Goal: Transaction & Acquisition: Purchase product/service

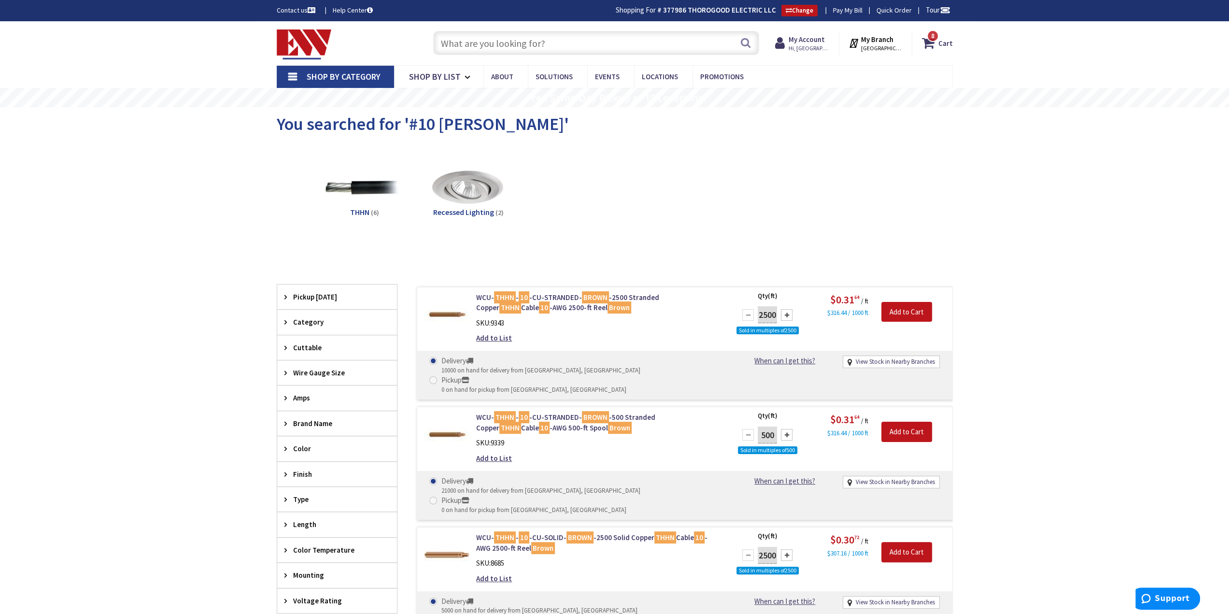
click at [594, 42] on input "text" at bounding box center [596, 43] width 326 height 24
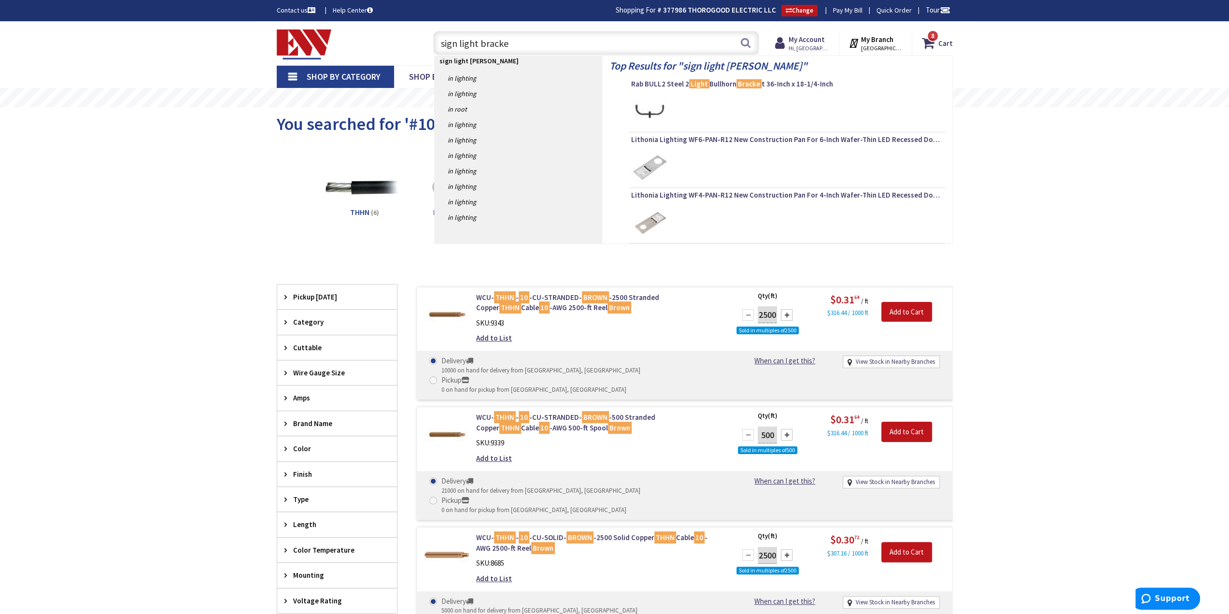
type input "sign light bracket"
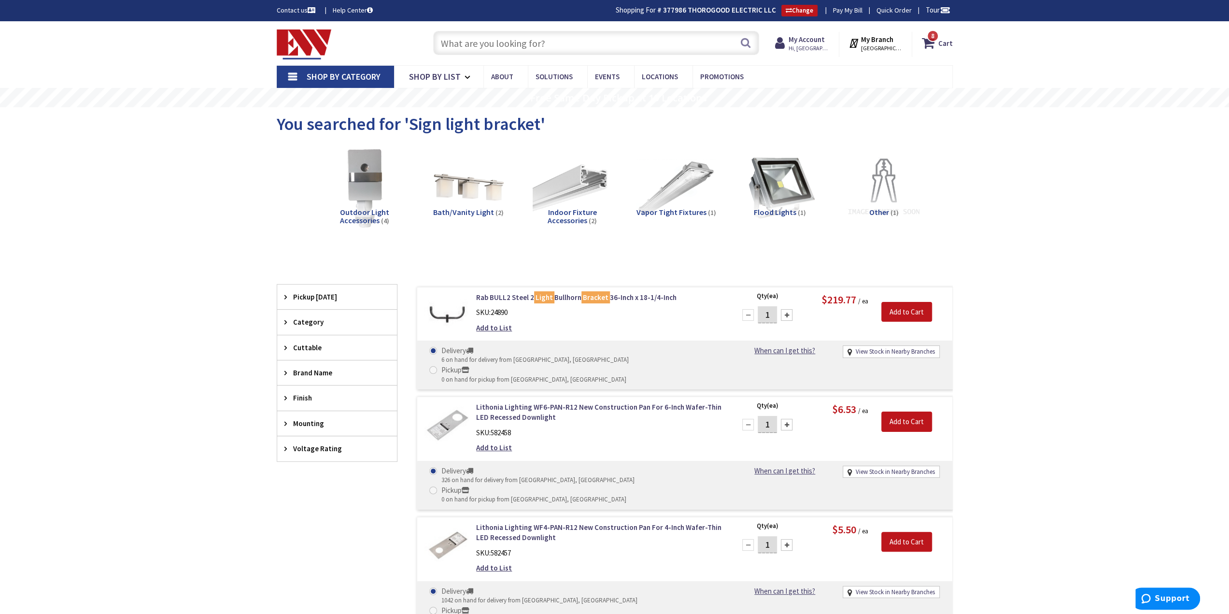
click at [541, 43] on input "text" at bounding box center [596, 43] width 326 height 24
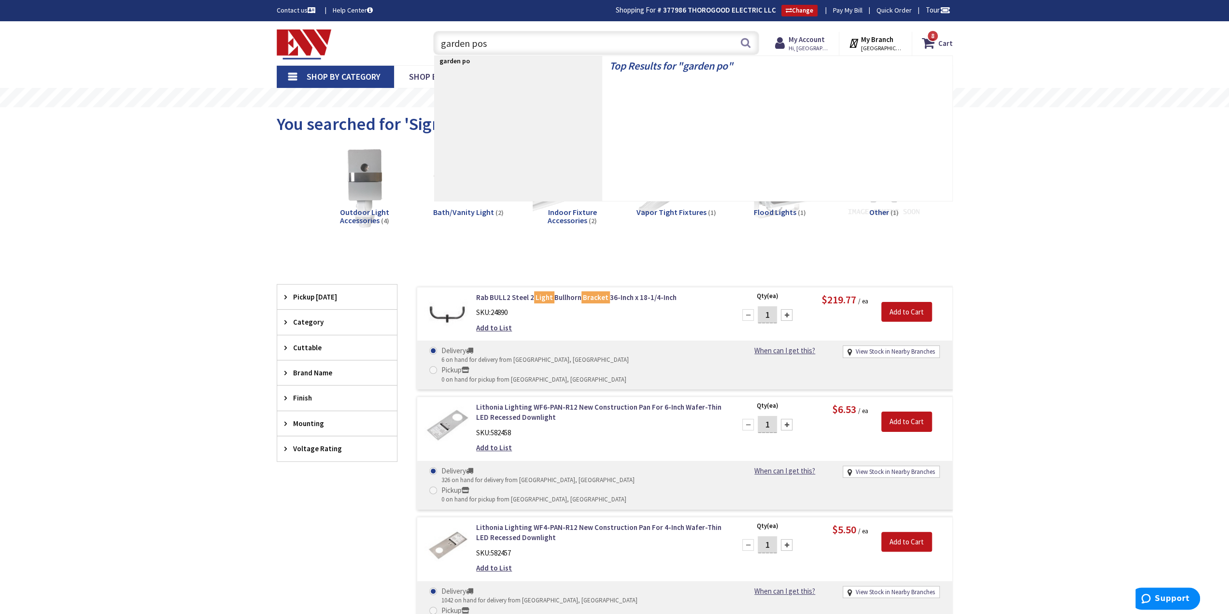
type input "garden post"
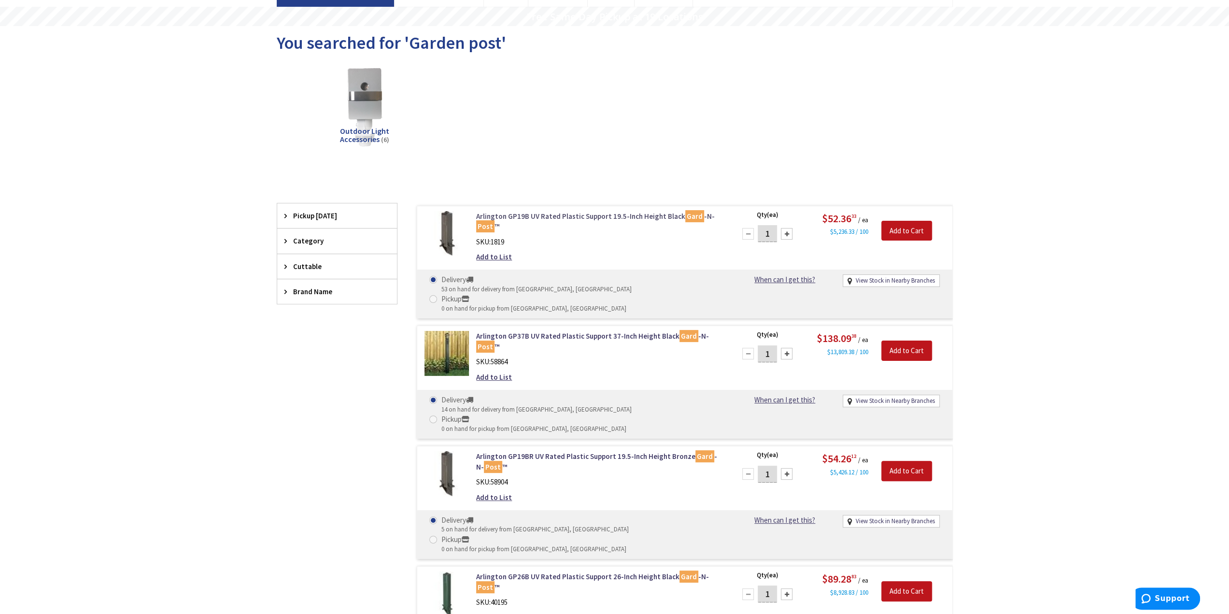
scroll to position [97, 0]
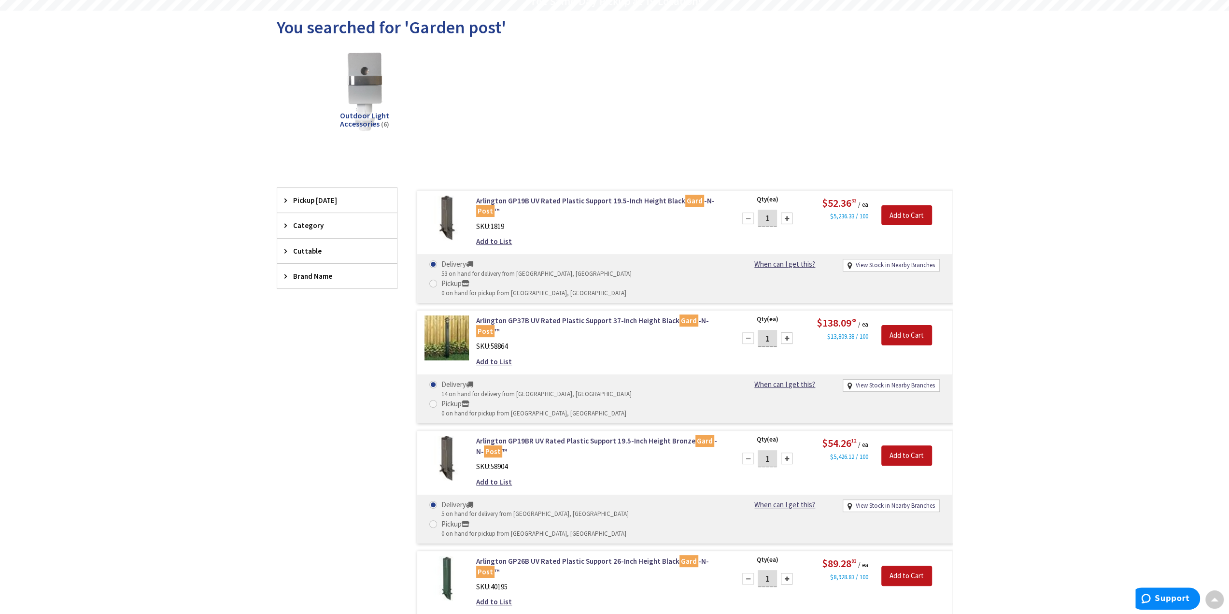
click at [296, 447] on div "Filters 6 items Pickup Today Middletown (4.72 mi) (5) New Britain (10.33 mi) (1…" at bounding box center [337, 488] width 121 height 601
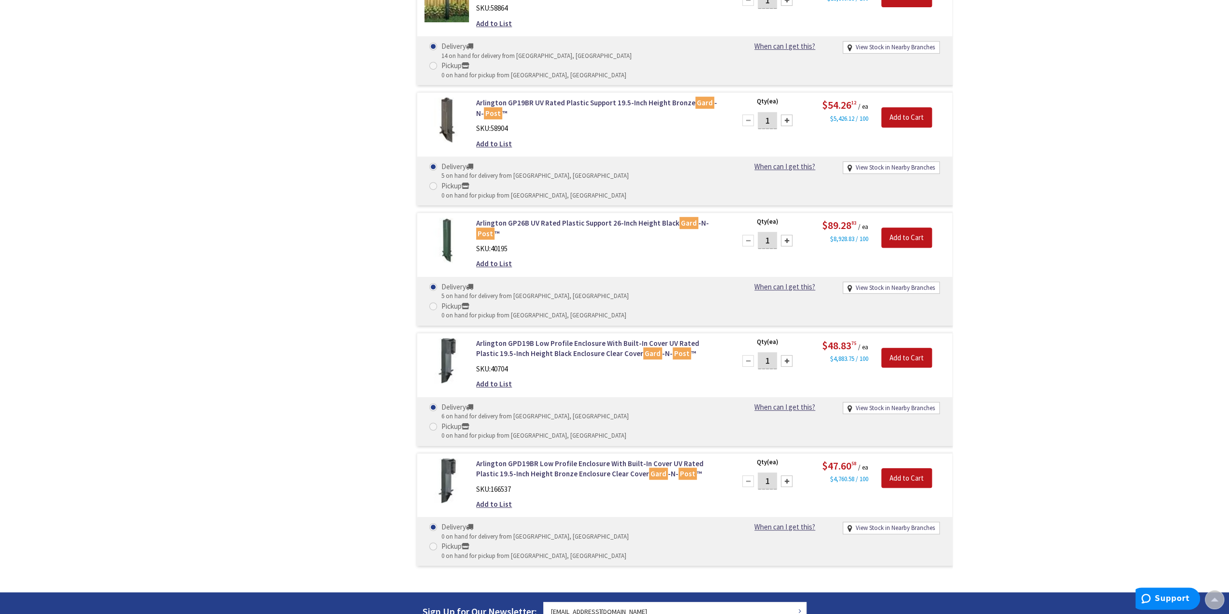
scroll to position [338, 0]
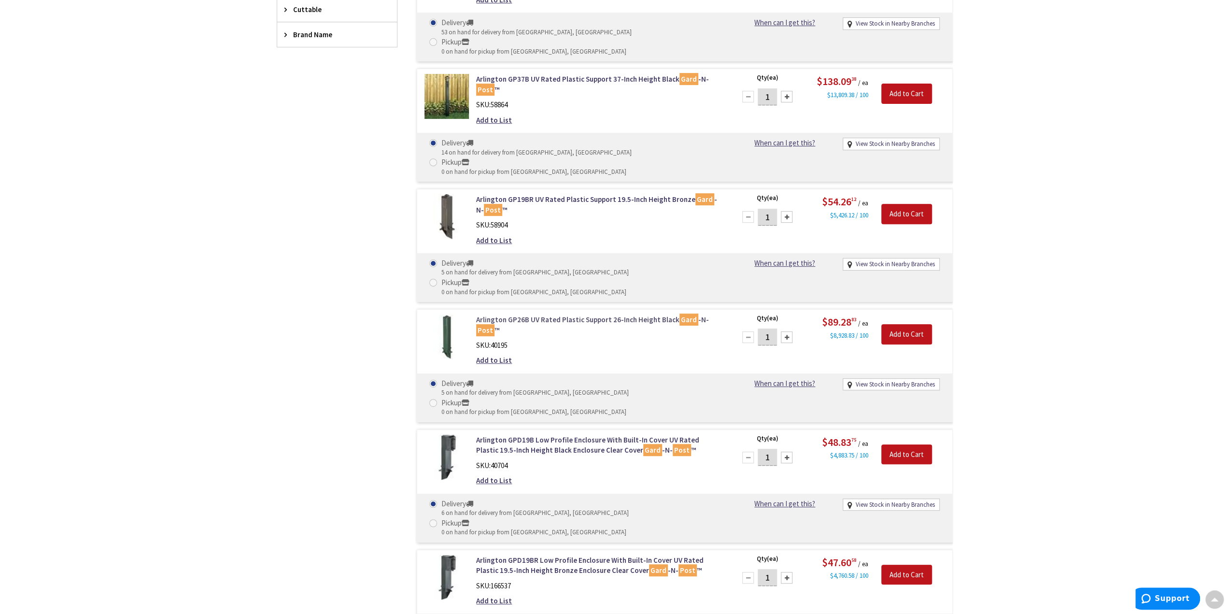
click at [635, 314] on link "Arlington GP26B UV Rated Plastic Support 26-Inch Height Black Gard -N- Post ™" at bounding box center [599, 324] width 246 height 21
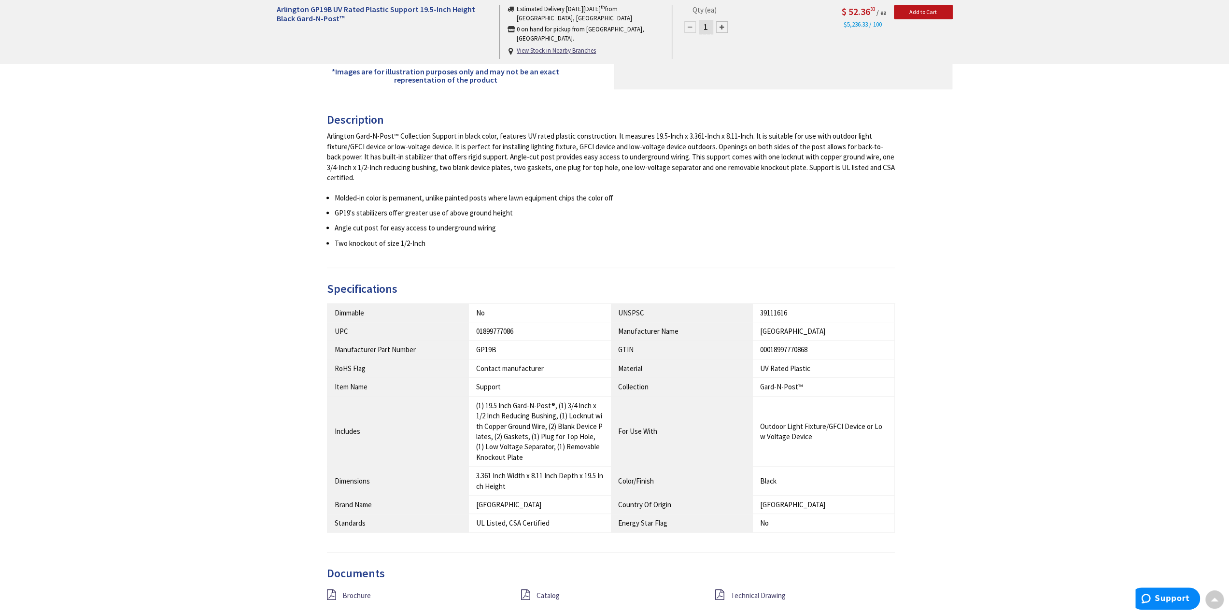
scroll to position [435, 0]
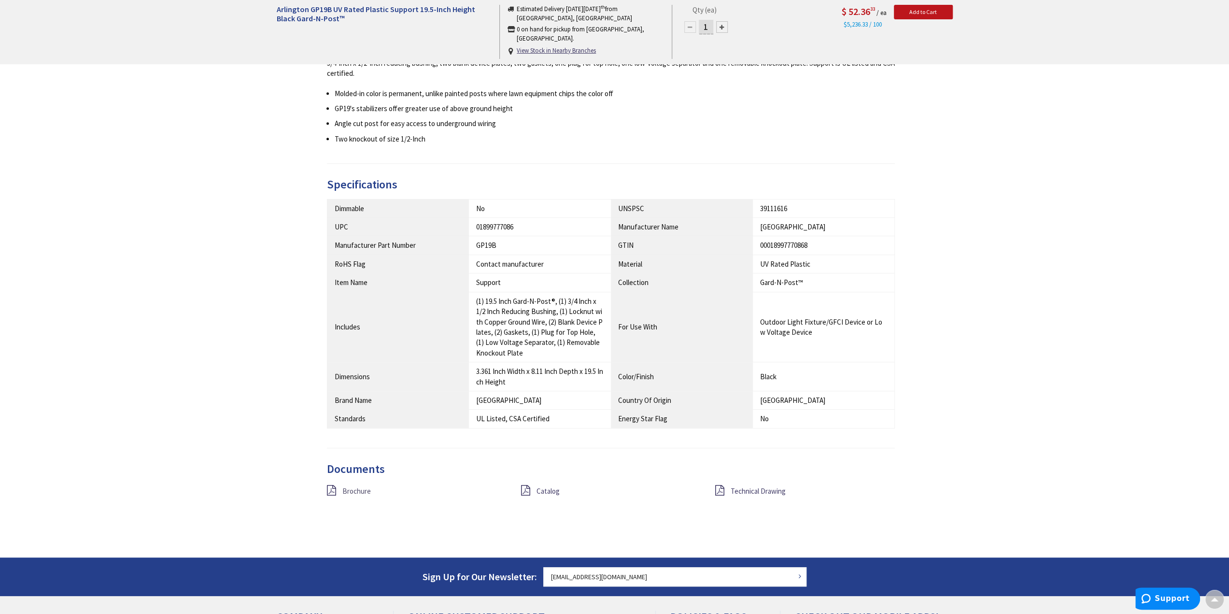
click at [352, 489] on span "Brochure" at bounding box center [356, 490] width 28 height 9
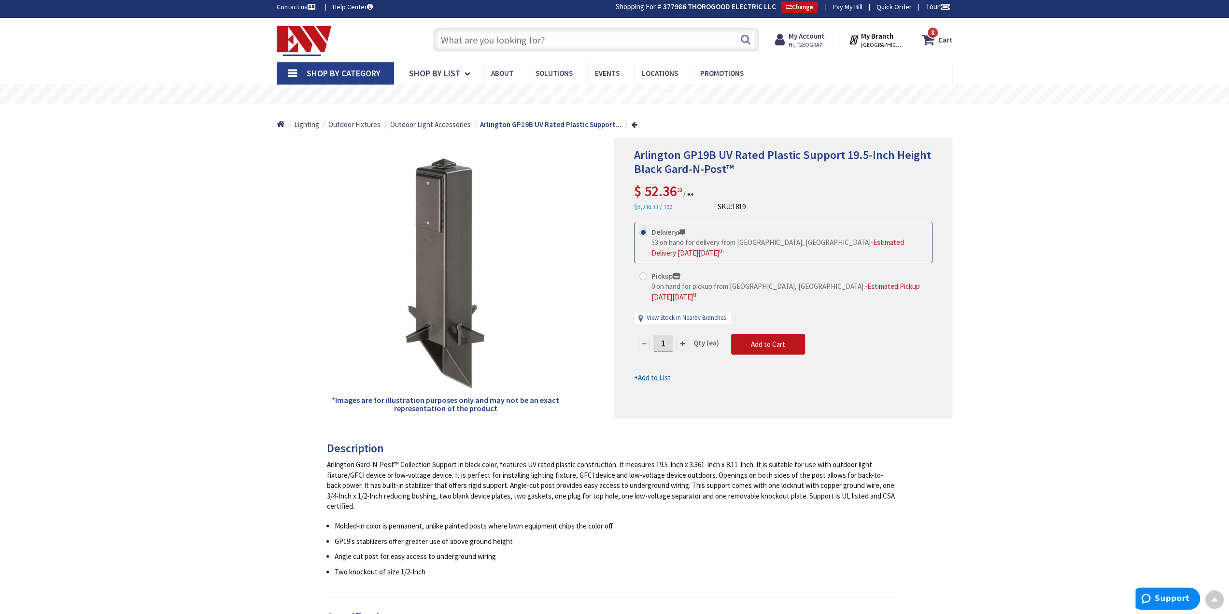
scroll to position [1, 0]
